Goal: Navigation & Orientation: Find specific page/section

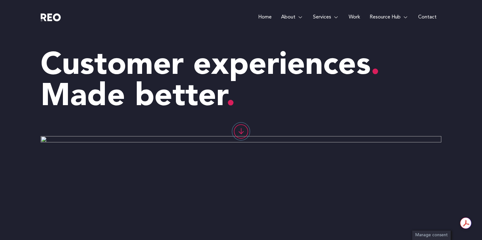
click at [353, 15] on e-page-transition at bounding box center [241, 120] width 482 height 240
click at [353, 19] on e-page-transition at bounding box center [241, 120] width 482 height 240
click at [353, 18] on e-page-transition at bounding box center [241, 120] width 482 height 240
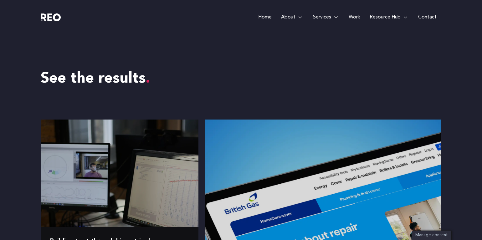
scroll to position [628, 0]
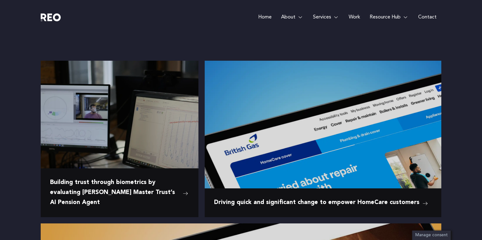
click at [313, 112] on e-page-transition at bounding box center [241, 120] width 482 height 240
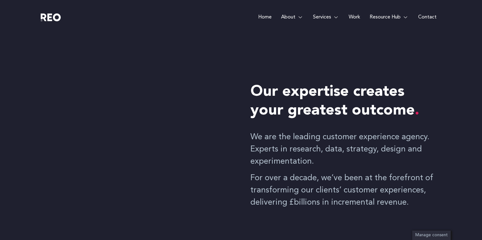
scroll to position [0, 0]
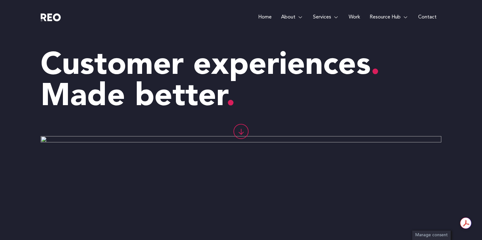
click at [242, 133] on e-page-transition at bounding box center [241, 120] width 482 height 240
click at [311, 117] on e-page-transition at bounding box center [241, 120] width 482 height 240
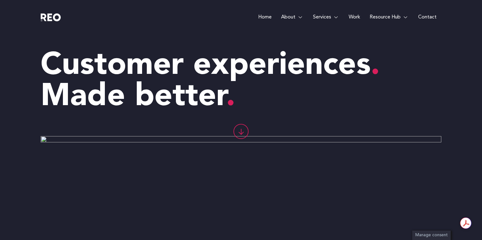
click at [311, 117] on e-page-transition at bounding box center [241, 120] width 482 height 240
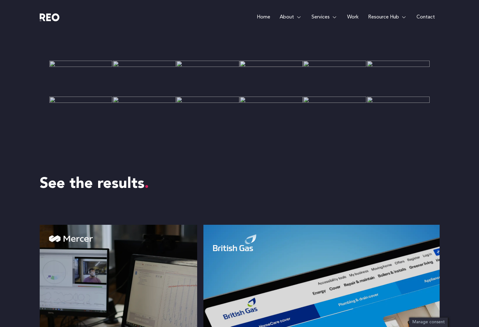
scroll to position [493, 0]
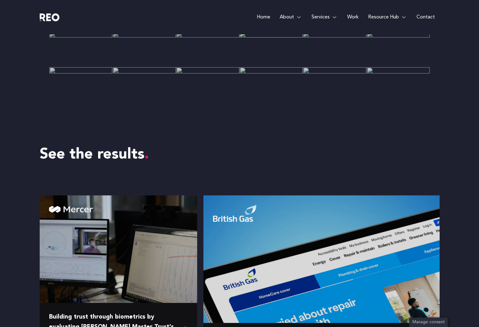
click at [340, 240] on img at bounding box center [322, 244] width 236 height 98
